Goal: Information Seeking & Learning: Learn about a topic

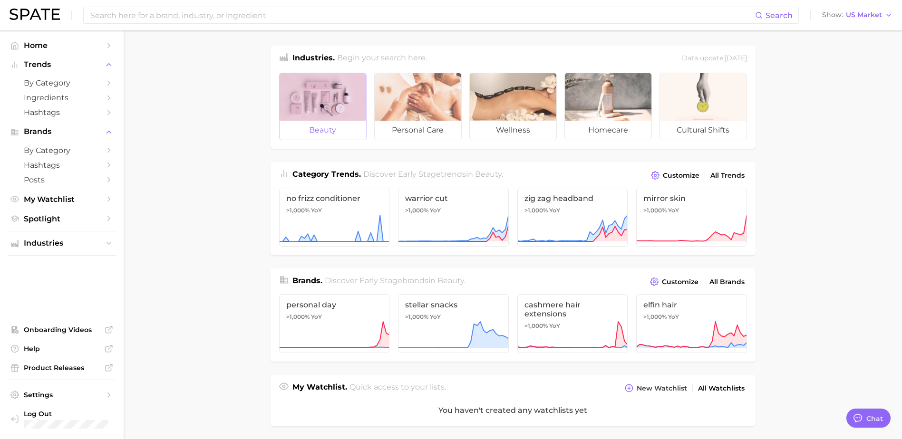
click at [337, 82] on div at bounding box center [322, 97] width 87 height 48
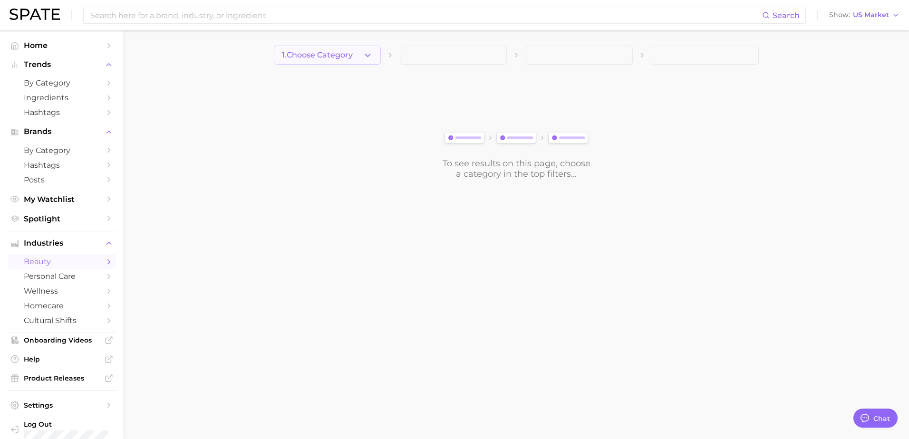
click at [366, 54] on icon "button" at bounding box center [368, 55] width 10 height 10
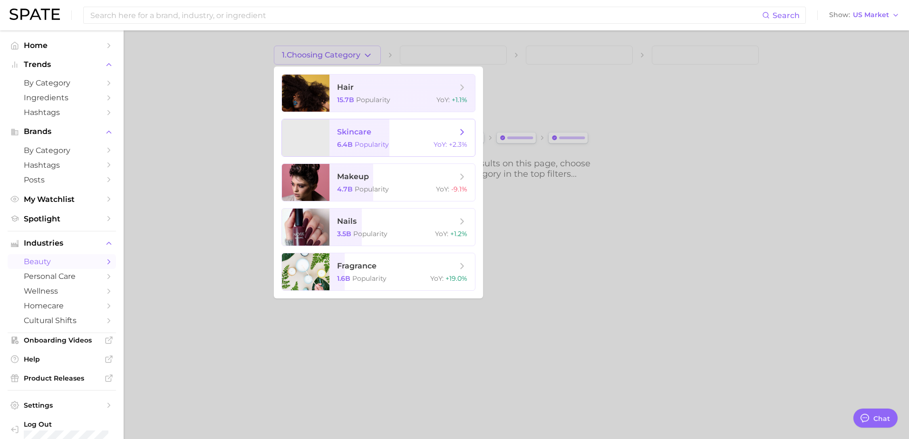
click at [415, 127] on span "skincare" at bounding box center [397, 132] width 120 height 10
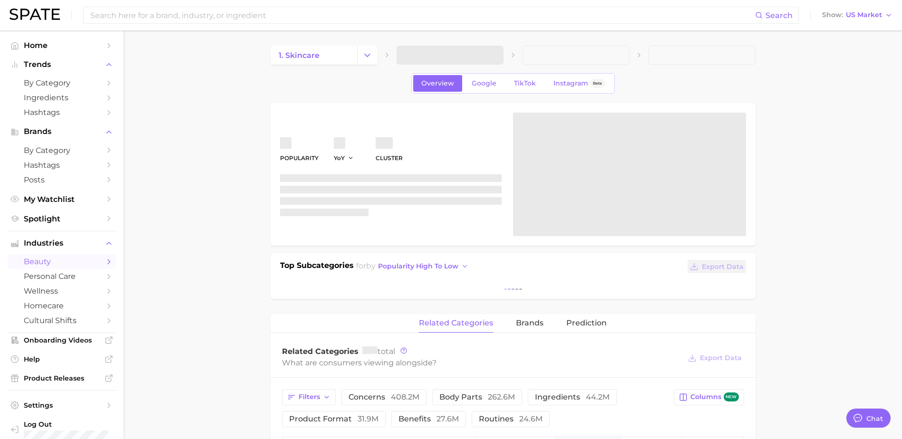
type textarea "x"
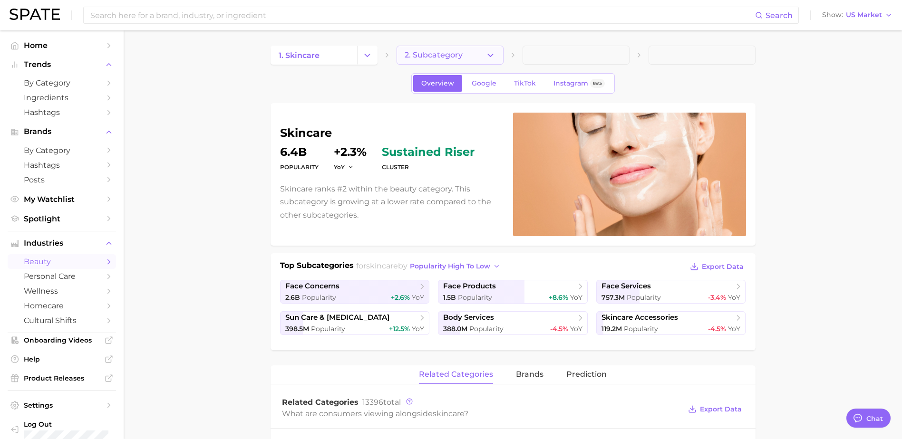
click at [494, 54] on icon "button" at bounding box center [490, 55] width 10 height 10
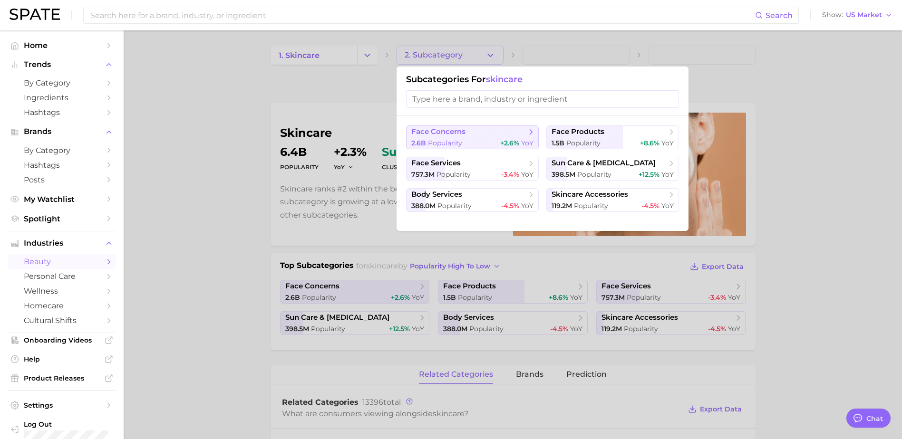
click at [525, 131] on span "face concerns" at bounding box center [468, 132] width 115 height 10
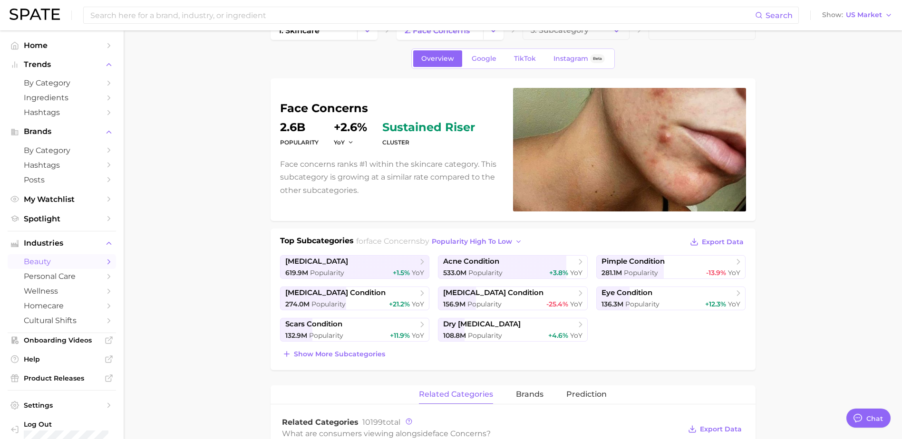
scroll to position [48, 0]
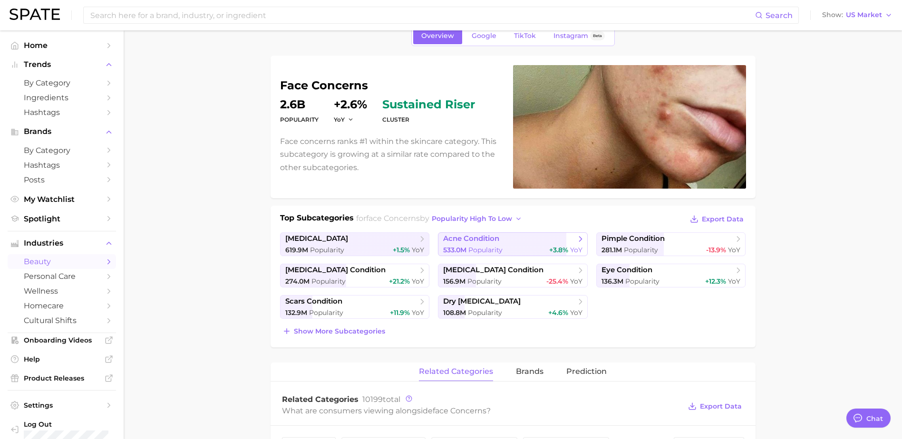
click at [582, 234] on icon at bounding box center [581, 239] width 10 height 10
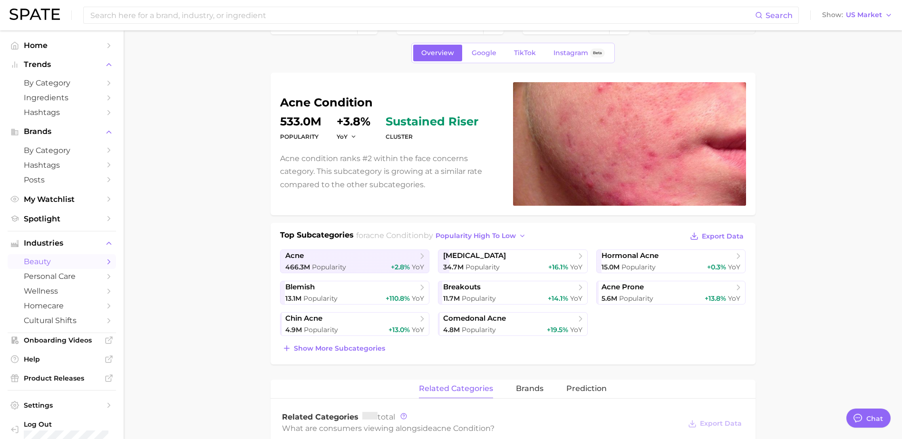
scroll to position [48, 0]
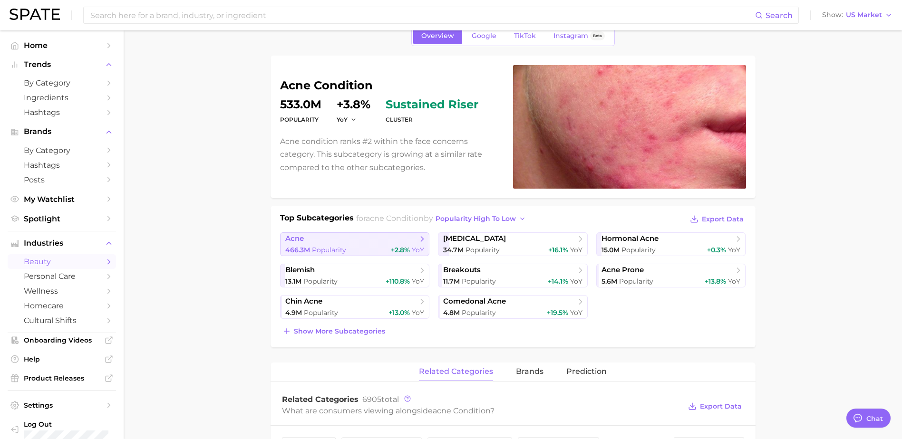
click at [419, 242] on icon at bounding box center [422, 239] width 10 height 10
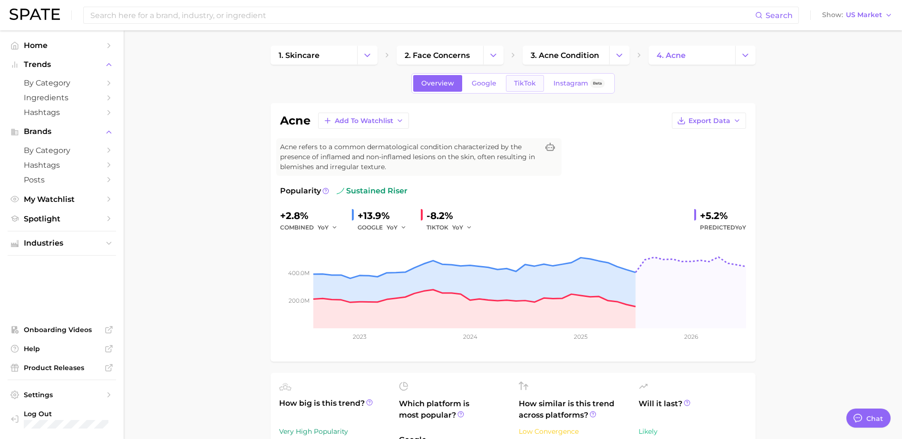
click at [524, 87] on span "TikTok" at bounding box center [525, 83] width 22 height 8
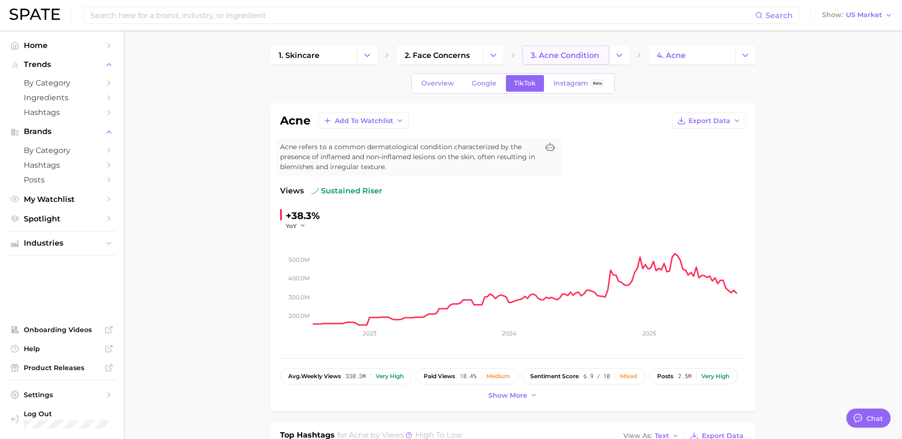
click at [582, 51] on span "3. acne condition" at bounding box center [564, 55] width 68 height 9
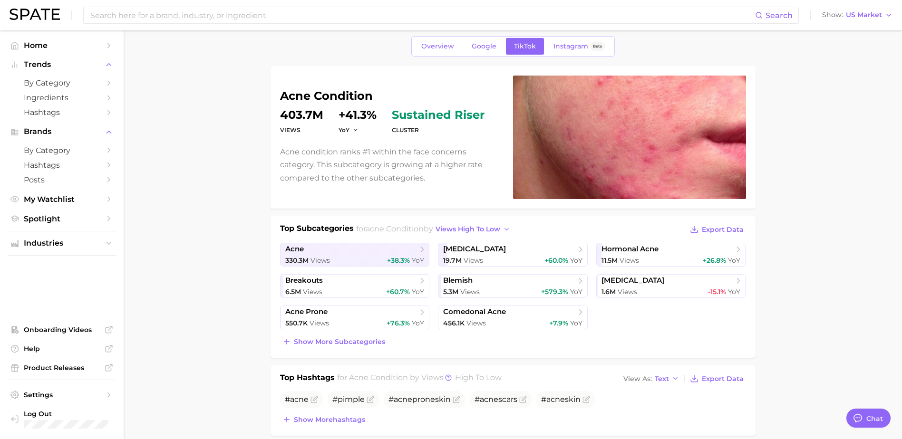
scroll to position [95, 0]
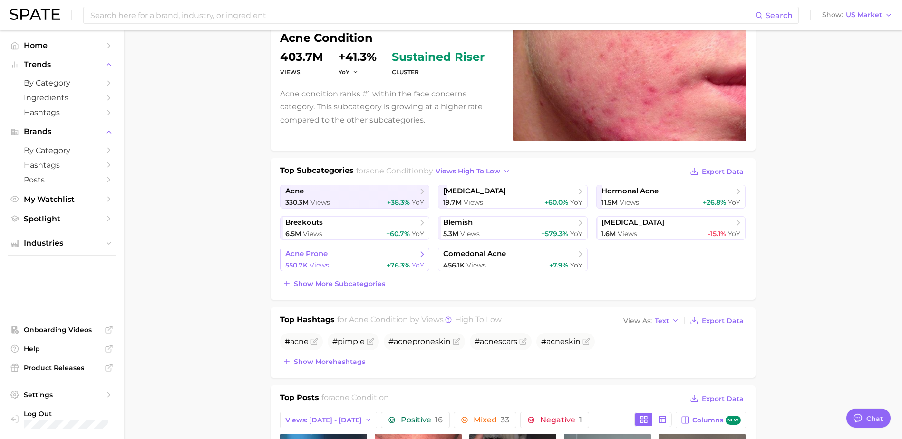
click at [400, 264] on span "+76.3%" at bounding box center [397, 265] width 23 height 9
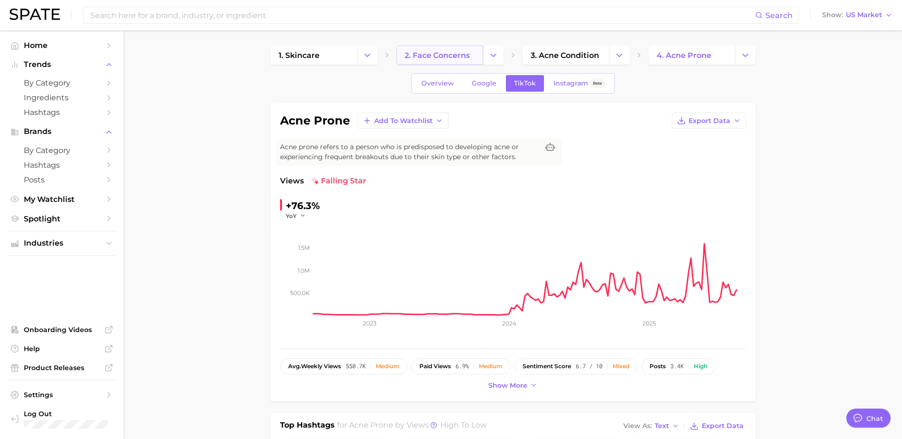
click at [464, 62] on link "2. face concerns" at bounding box center [439, 55] width 87 height 19
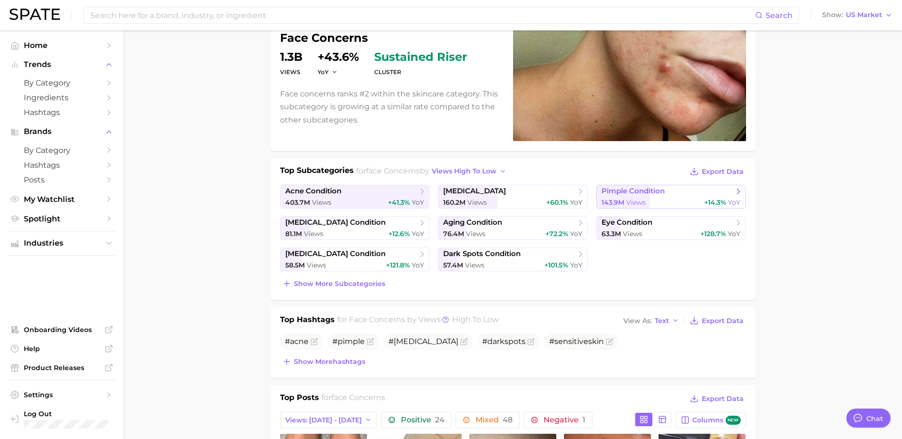
click at [633, 192] on span "pimple condition" at bounding box center [632, 191] width 63 height 9
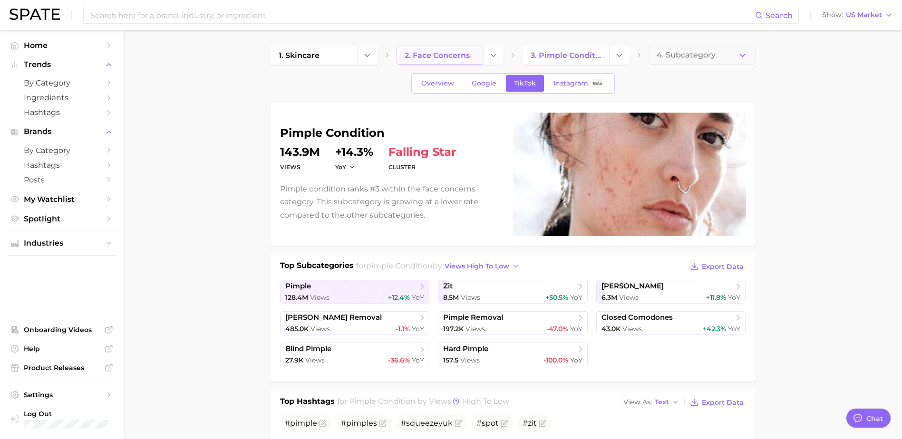
click at [448, 63] on link "2. face concerns" at bounding box center [439, 55] width 87 height 19
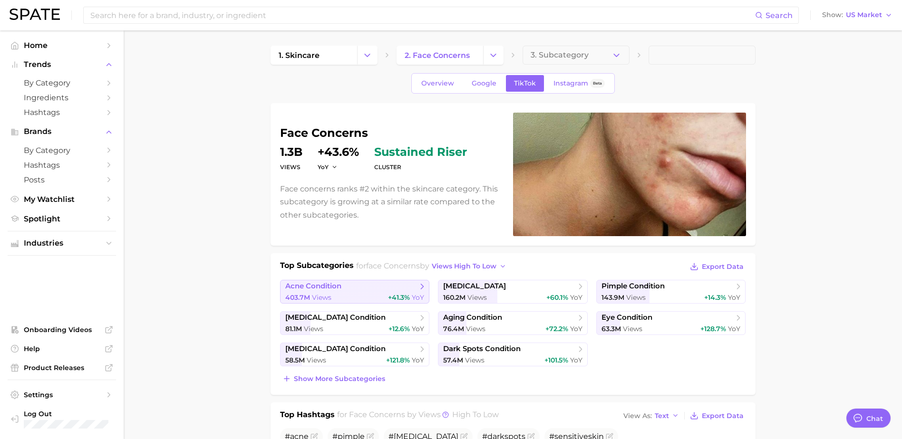
click at [343, 289] on span "acne condition" at bounding box center [351, 287] width 132 height 10
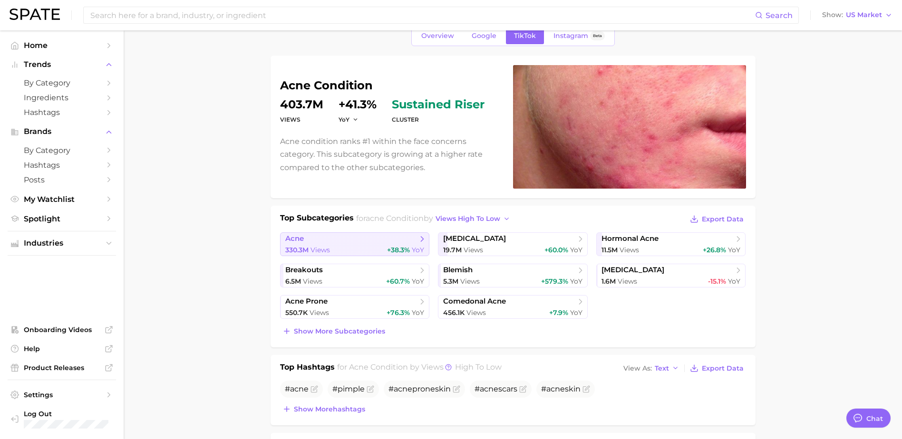
click at [400, 245] on link "acne 330.3m Views +38.3% YoY" at bounding box center [355, 244] width 150 height 24
click at [368, 278] on div "6.5m Views +60.7% YoY" at bounding box center [354, 281] width 139 height 9
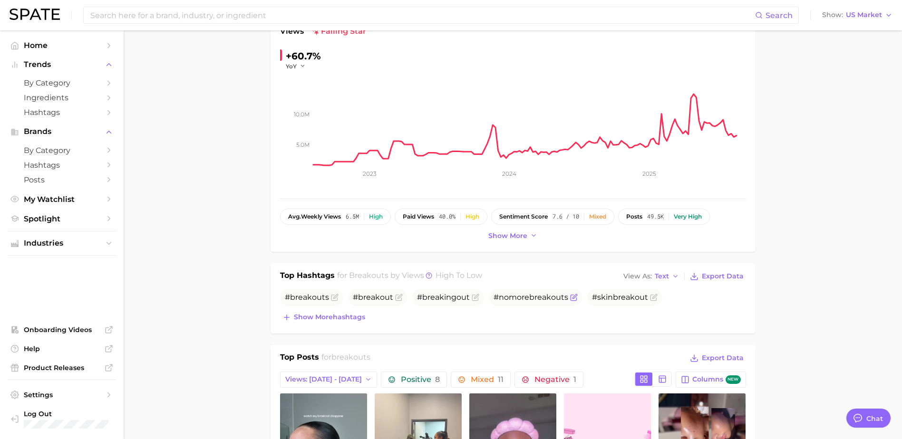
click at [514, 298] on span "#nomore breakouts" at bounding box center [530, 297] width 75 height 9
click at [570, 296] on icon "Flag as miscategorized or irrelevant" at bounding box center [574, 298] width 8 height 8
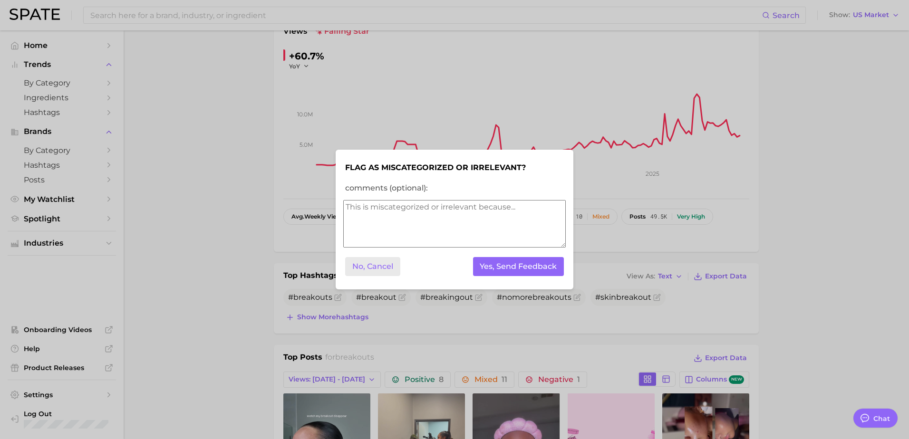
click at [365, 268] on button "No, Cancel" at bounding box center [372, 266] width 55 height 19
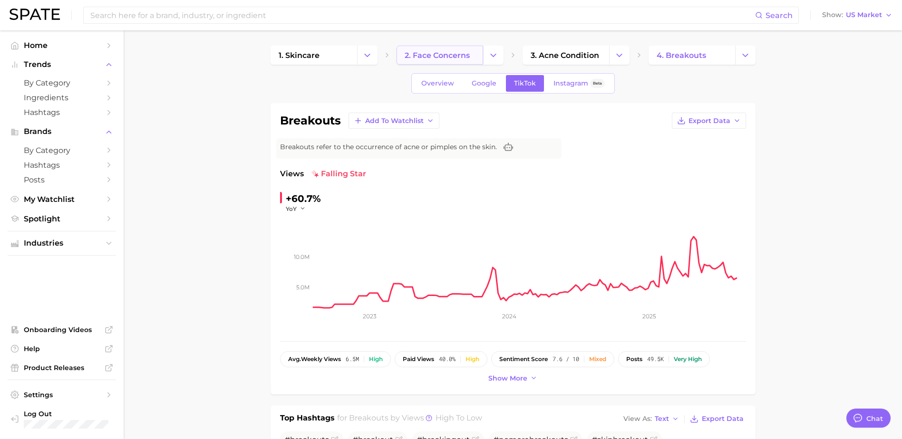
click at [437, 59] on span "2. face concerns" at bounding box center [436, 55] width 65 height 9
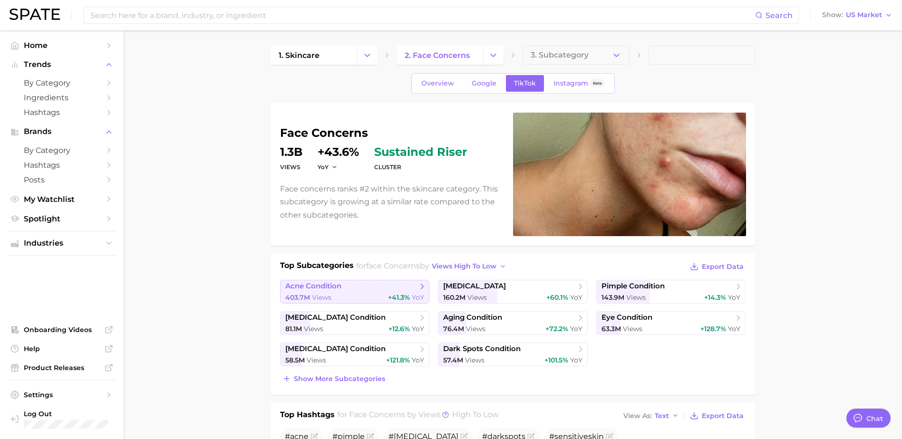
click at [367, 292] on link "acne condition 403.7m Views +41.3% YoY" at bounding box center [355, 292] width 150 height 24
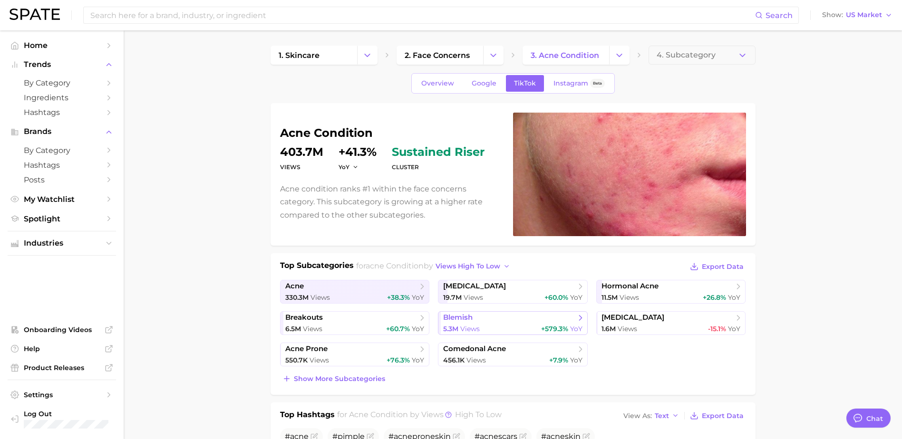
click at [497, 322] on span "blemish" at bounding box center [509, 318] width 132 height 10
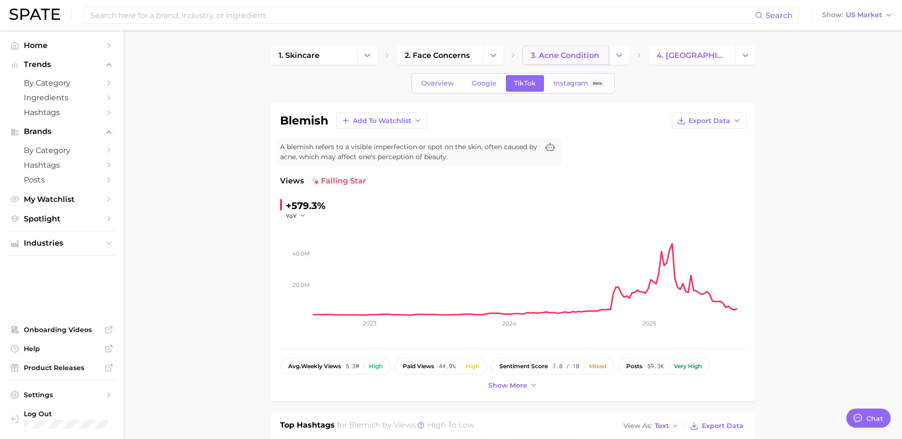
click at [558, 58] on span "3. acne condition" at bounding box center [564, 55] width 68 height 9
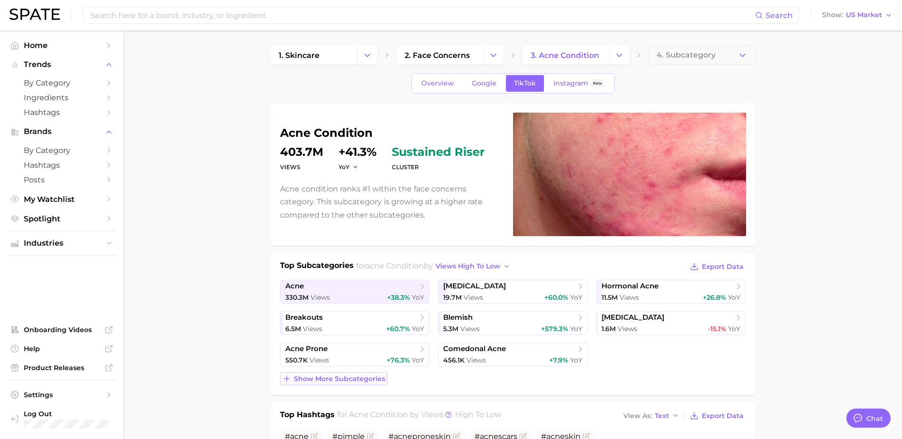
click at [356, 381] on span "Show more subcategories" at bounding box center [339, 379] width 91 height 8
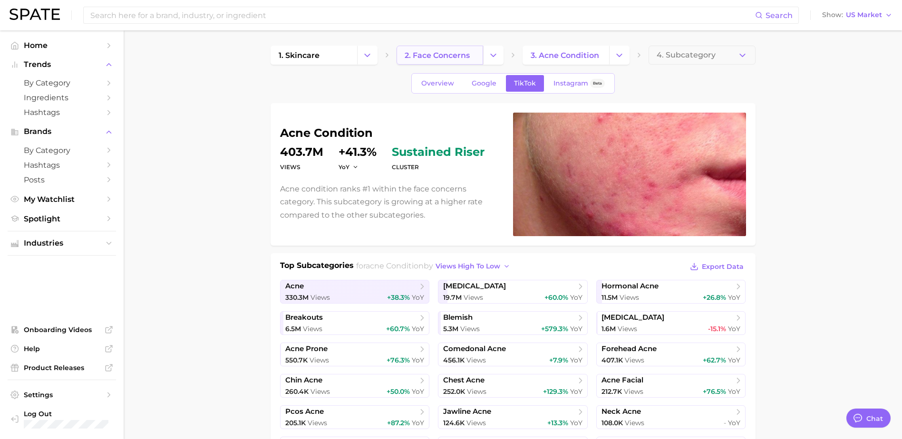
click at [447, 55] on span "2. face concerns" at bounding box center [436, 55] width 65 height 9
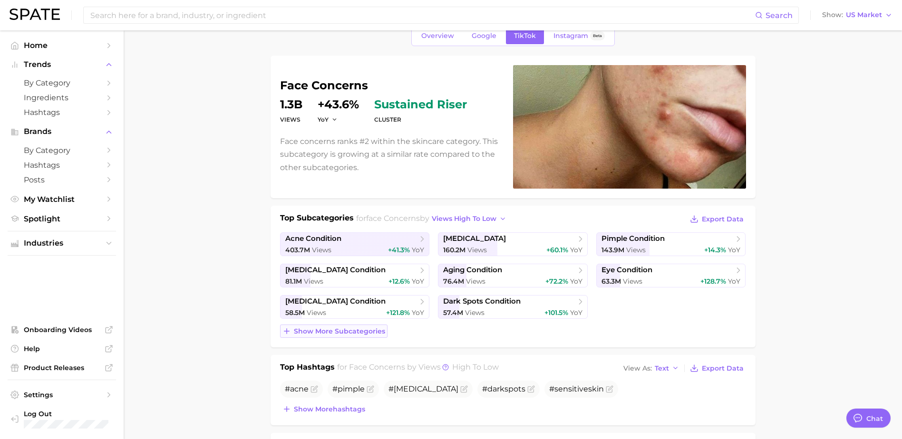
click at [338, 328] on span "Show more subcategories" at bounding box center [339, 331] width 91 height 8
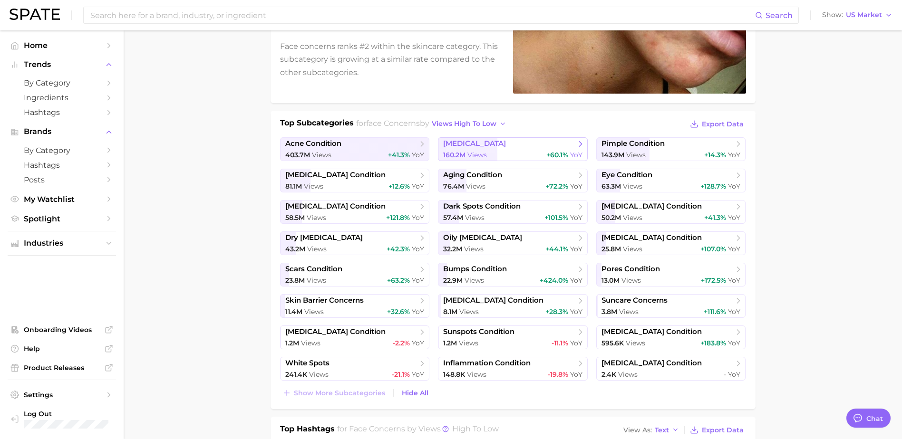
click at [520, 146] on span "[MEDICAL_DATA]" at bounding box center [509, 144] width 132 height 10
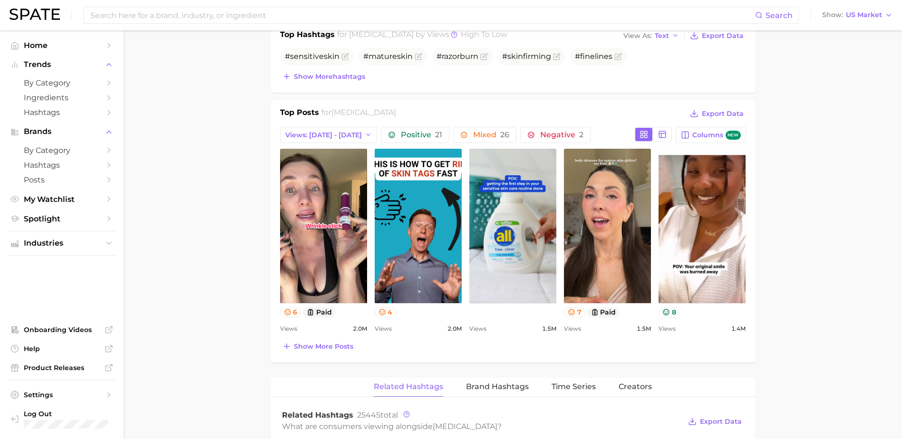
click at [841, 225] on main "1. skincare 2. face concerns 3. skin condition 4. Subcategory Overview Google T…" at bounding box center [513, 324] width 778 height 1348
